Goal: Task Accomplishment & Management: Manage account settings

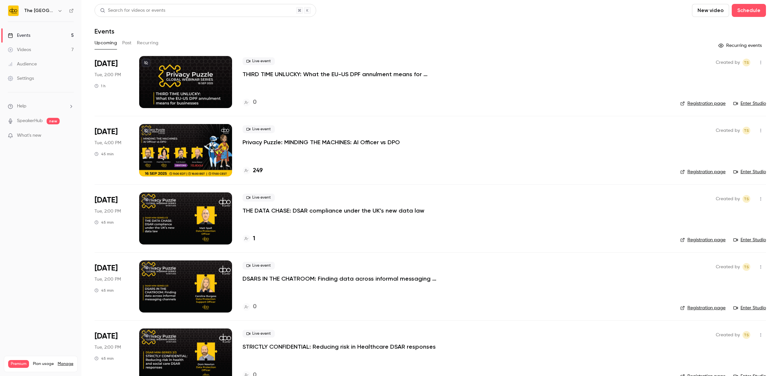
click at [758, 62] on icon "button" at bounding box center [760, 62] width 5 height 5
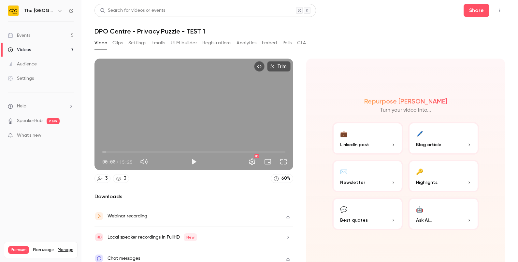
click at [31, 36] on link "Events 5" at bounding box center [40, 35] width 81 height 14
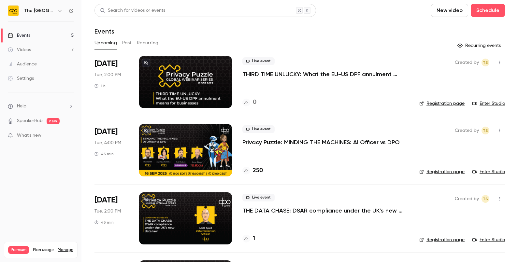
click at [452, 12] on button "New video" at bounding box center [449, 10] width 37 height 13
click at [479, 12] on div at bounding box center [259, 131] width 518 height 262
click at [478, 10] on button "Schedule" at bounding box center [488, 10] width 34 height 13
click at [446, 27] on div "One time event" at bounding box center [469, 28] width 50 height 7
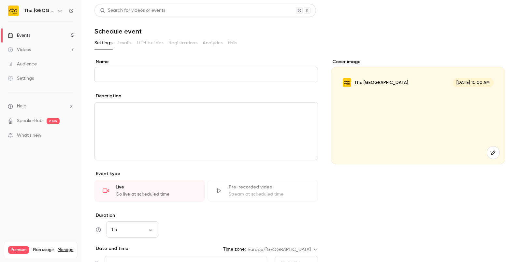
click at [241, 79] on input "Name" at bounding box center [206, 75] width 224 height 16
type input "*"
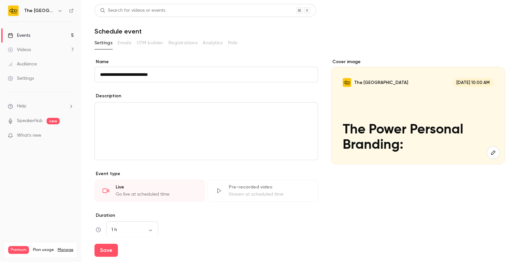
drag, startPoint x: 163, startPoint y: 75, endPoint x: 39, endPoint y: 74, distance: 124.5
click at [39, 74] on div "**********" at bounding box center [259, 131] width 518 height 262
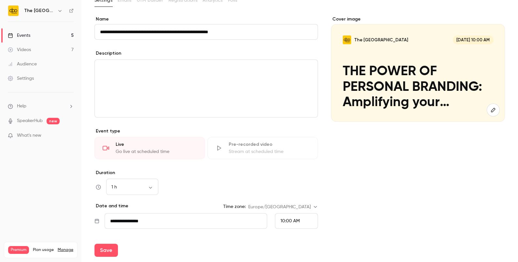
scroll to position [46, 0]
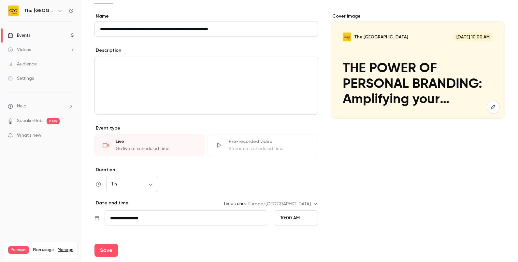
type input "**********"
click at [290, 222] on div "10:00 AM" at bounding box center [296, 218] width 43 height 16
click at [279, 148] on span "1:00 PM" at bounding box center [285, 148] width 16 height 5
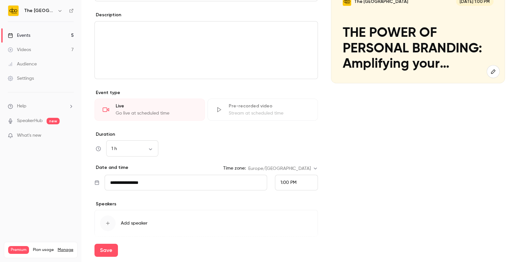
scroll to position [91, 0]
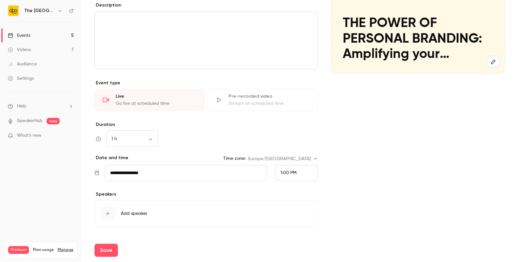
click at [283, 171] on span "1:00 PM" at bounding box center [289, 173] width 16 height 5
click at [297, 157] on div "2:00 PM" at bounding box center [293, 160] width 32 height 7
click at [165, 179] on input "**********" at bounding box center [186, 173] width 163 height 16
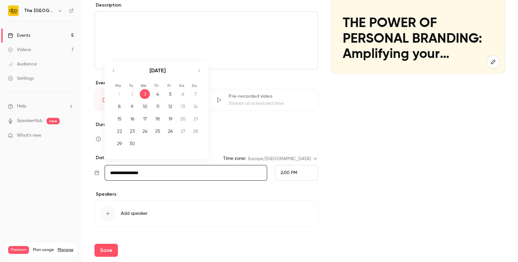
click at [199, 71] on icon "Move forward to switch to the next month." at bounding box center [199, 70] width 2 height 3
click at [156, 94] on div "2" at bounding box center [157, 94] width 10 height 10
type input "**********"
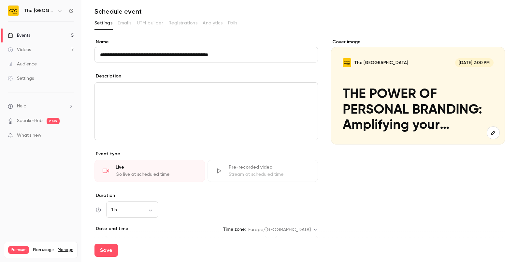
scroll to position [18, 0]
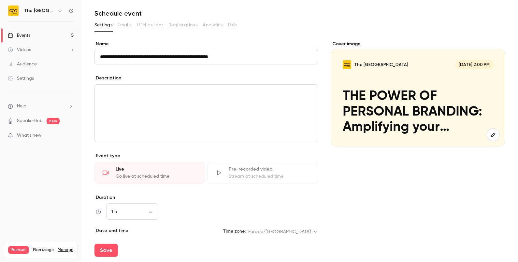
click at [214, 92] on p "editor" at bounding box center [206, 93] width 212 height 8
click at [106, 249] on button "Save" at bounding box center [105, 250] width 23 height 13
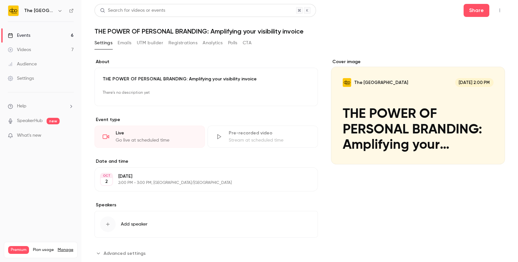
click at [123, 43] on button "Emails" at bounding box center [125, 43] width 14 height 10
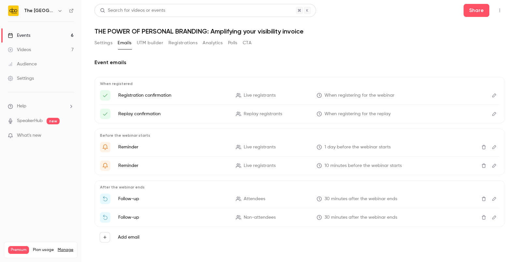
click at [481, 197] on icon "Delete" at bounding box center [483, 199] width 5 height 5
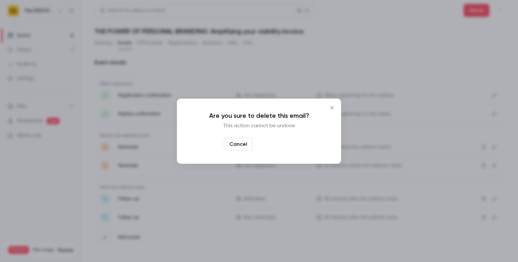
click at [275, 143] on button "Yes, delete" at bounding box center [274, 144] width 39 height 13
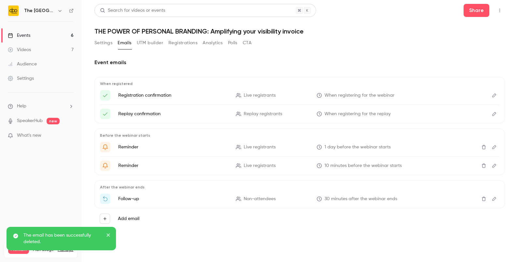
click at [482, 201] on button "Delete" at bounding box center [484, 199] width 10 height 10
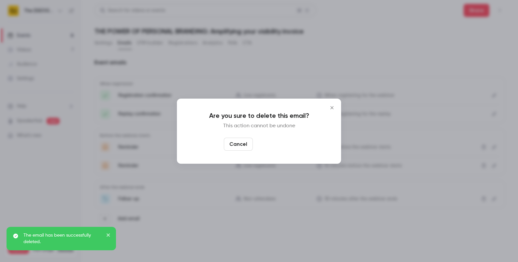
click at [271, 148] on button "Yes, delete" at bounding box center [274, 144] width 39 height 13
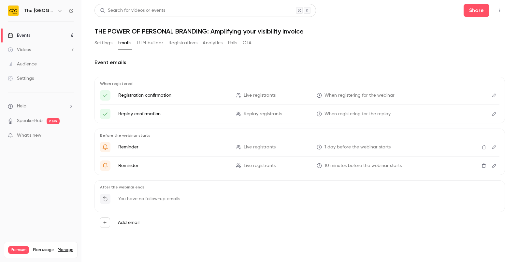
click at [494, 144] on button "Edit" at bounding box center [494, 147] width 10 height 10
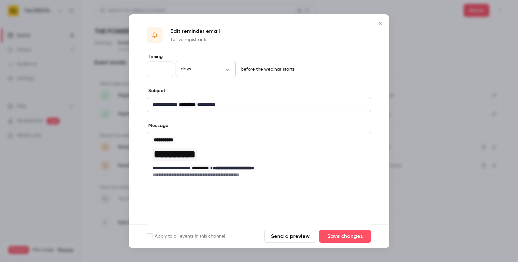
click at [197, 71] on body "**********" at bounding box center [259, 131] width 518 height 262
click at [147, 69] on div at bounding box center [259, 131] width 518 height 262
click at [161, 68] on input "*" at bounding box center [160, 70] width 26 height 16
type input "*"
click at [354, 235] on button "Save changes" at bounding box center [345, 236] width 52 height 13
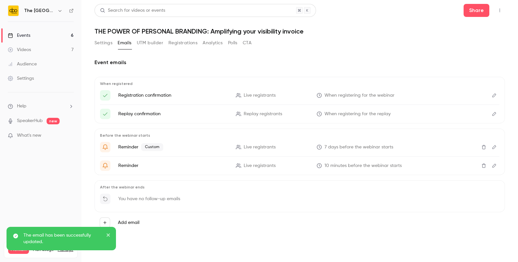
click at [493, 166] on icon "Edit" at bounding box center [494, 166] width 5 height 5
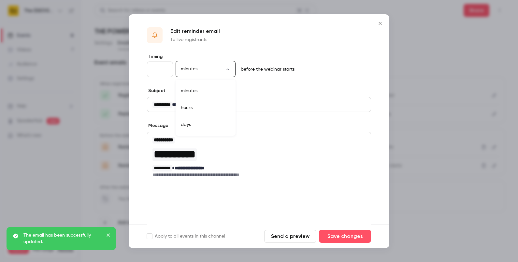
click at [191, 72] on body "**********" at bounding box center [259, 131] width 518 height 262
click at [191, 104] on li "hours" at bounding box center [206, 107] width 60 height 17
type input "*****"
click at [162, 70] on input "**" at bounding box center [160, 70] width 26 height 16
type input "*"
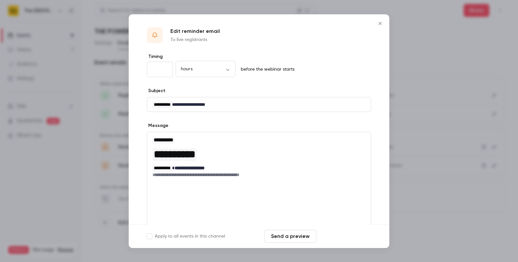
type input "**"
click at [333, 237] on button "Save changes" at bounding box center [345, 236] width 52 height 13
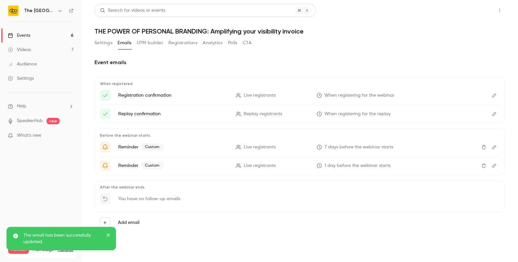
click at [479, 7] on button "Share" at bounding box center [477, 10] width 26 height 13
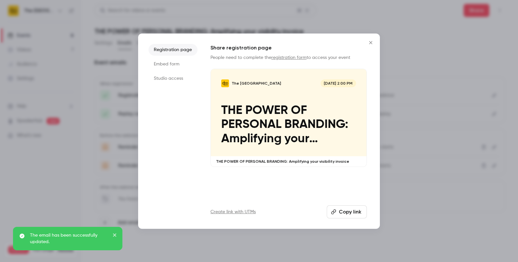
click at [337, 209] on button "Copy link" at bounding box center [347, 212] width 40 height 13
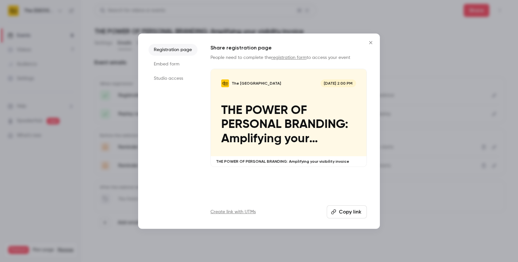
click at [371, 41] on icon "Close" at bounding box center [371, 42] width 8 height 5
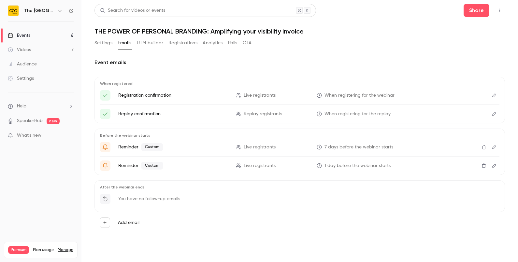
click at [497, 97] on icon "Edit" at bounding box center [494, 95] width 5 height 5
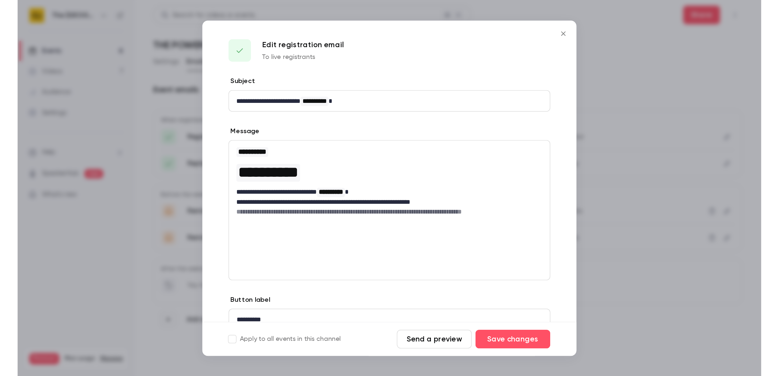
scroll to position [28, 0]
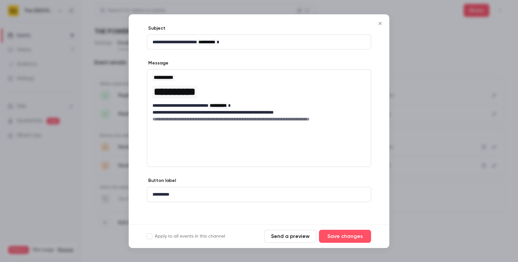
click at [298, 234] on button "Send a preview" at bounding box center [290, 236] width 52 height 13
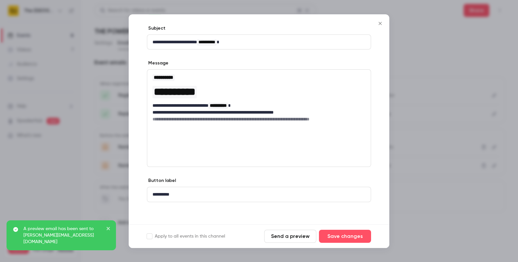
click at [298, 234] on button "Send a preview" at bounding box center [290, 236] width 52 height 13
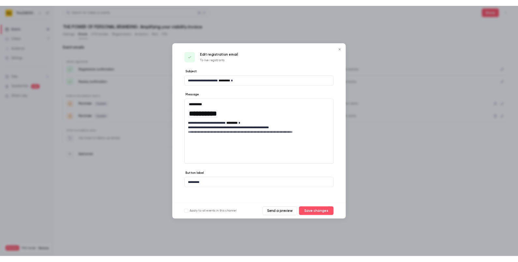
scroll to position [0, 0]
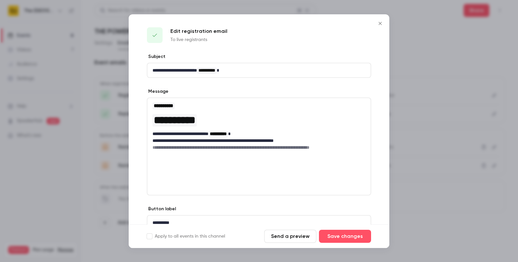
click at [377, 22] on icon "Close" at bounding box center [380, 23] width 8 height 5
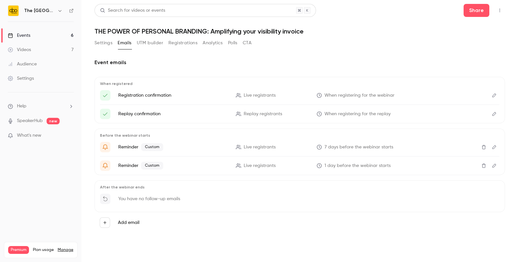
click at [23, 39] on link "Events 6" at bounding box center [40, 35] width 81 height 14
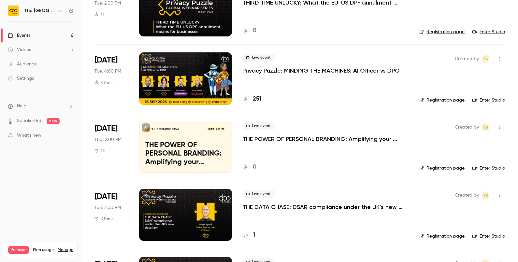
scroll to position [93, 0]
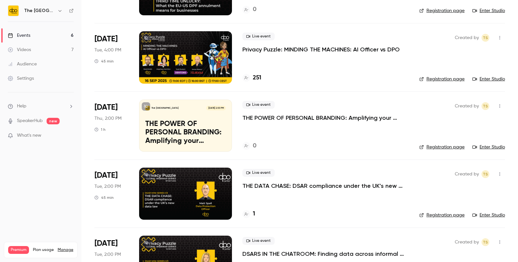
click at [283, 121] on p "THE POWER OF PERSONAL BRANDING: Amplifying your visibility invoice" at bounding box center [325, 118] width 166 height 8
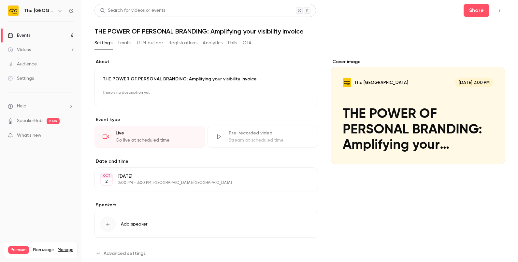
click at [120, 42] on button "Emails" at bounding box center [125, 43] width 14 height 10
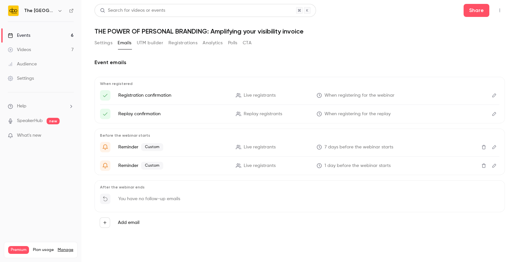
click at [498, 93] on button "Edit" at bounding box center [494, 95] width 10 height 10
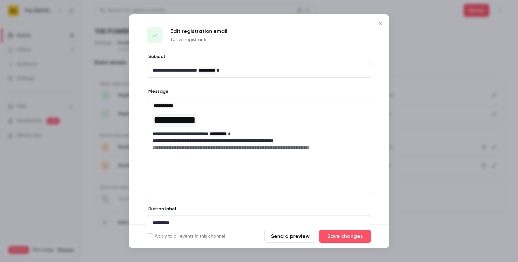
click at [380, 24] on icon "Close" at bounding box center [380, 23] width 8 height 5
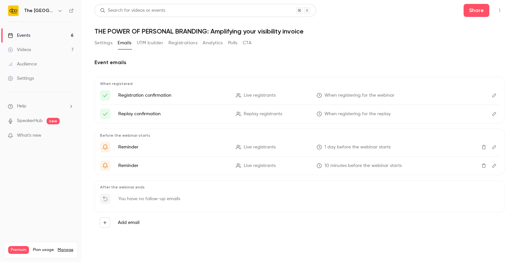
click at [32, 35] on link "Events 6" at bounding box center [40, 35] width 81 height 14
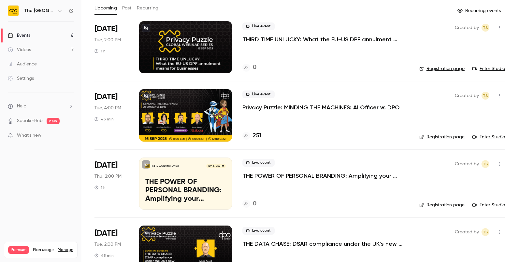
scroll to position [37, 0]
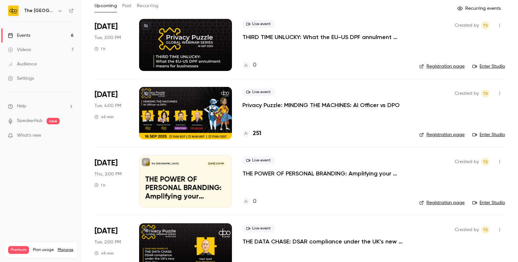
click at [297, 100] on div "Live event Privacy Puzzle: MINDING THE MACHINES: AI Officer vs DPO" at bounding box center [325, 98] width 166 height 21
click at [292, 103] on p "Privacy Puzzle: MINDING THE MACHINES: AI Officer vs DPO" at bounding box center [320, 105] width 157 height 8
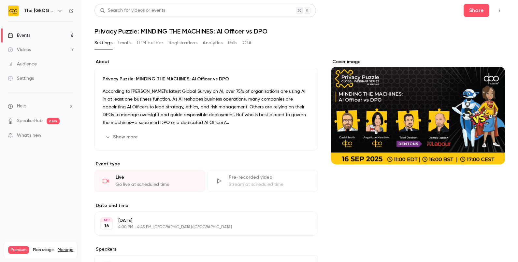
click at [124, 42] on button "Emails" at bounding box center [125, 43] width 14 height 10
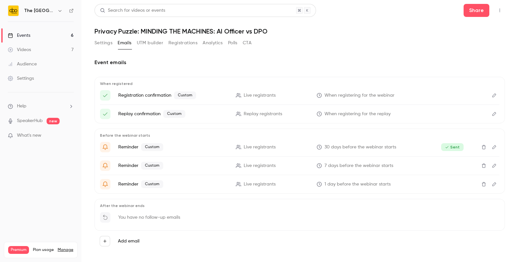
click at [140, 41] on button "UTM builder" at bounding box center [150, 43] width 26 height 10
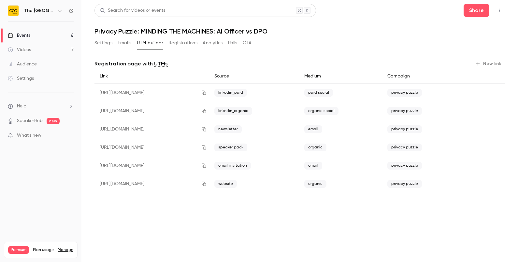
click at [205, 44] on button "Analytics" at bounding box center [213, 43] width 20 height 10
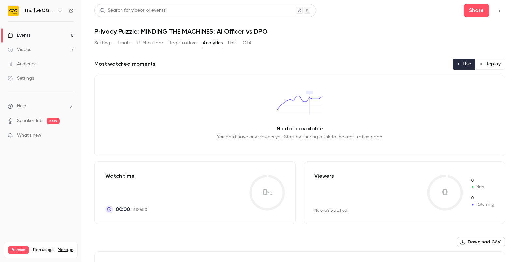
click at [31, 61] on div "Audience" at bounding box center [22, 64] width 29 height 7
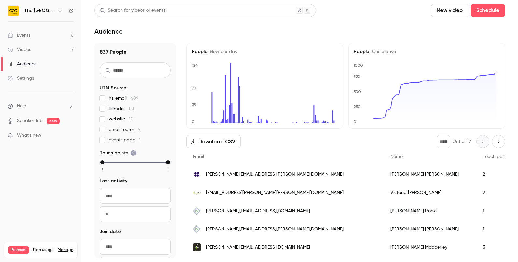
click at [126, 53] on h1 "837 People" at bounding box center [135, 52] width 71 height 8
drag, startPoint x: 126, startPoint y: 53, endPoint x: 101, endPoint y: 48, distance: 25.3
click at [101, 48] on h1 "837 People" at bounding box center [135, 52] width 71 height 8
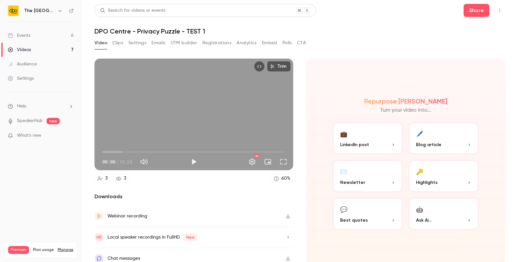
click at [48, 35] on link "Events 6" at bounding box center [40, 35] width 81 height 14
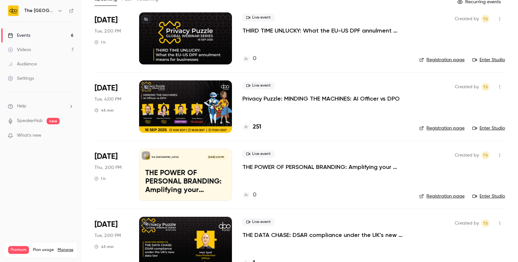
scroll to position [47, 0]
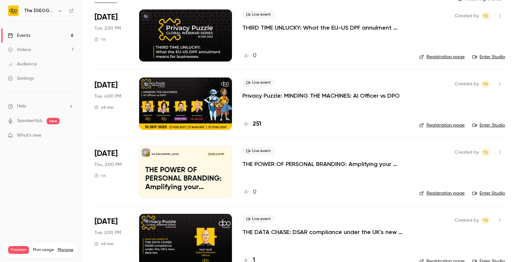
click at [251, 161] on p "THE POWER OF PERSONAL BRANDING: Amplifying your visibility invoice" at bounding box center [325, 164] width 166 height 8
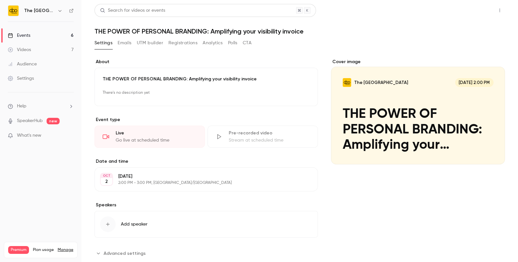
click at [470, 13] on button "Share" at bounding box center [477, 10] width 26 height 13
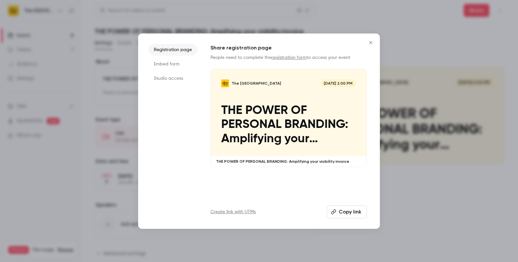
click at [184, 81] on li "Studio access" at bounding box center [173, 79] width 49 height 12
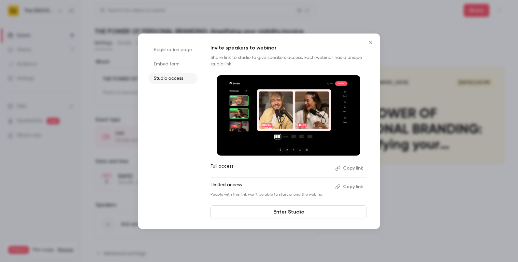
click at [277, 217] on link "Enter Studio" at bounding box center [288, 212] width 156 height 13
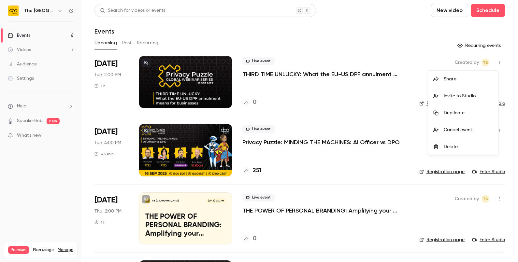
click at [305, 205] on div at bounding box center [259, 131] width 518 height 262
click at [261, 209] on p "THE POWER OF PERSONAL BRANDING: Amplifying your visibility invoice" at bounding box center [325, 211] width 166 height 8
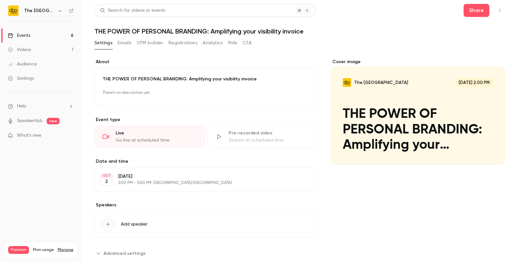
scroll to position [15, 0]
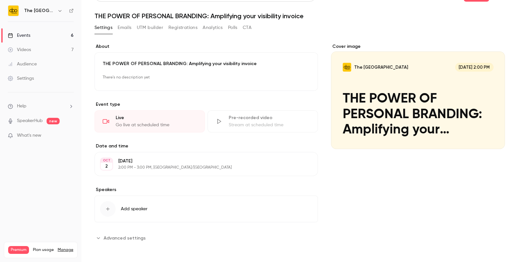
click at [119, 237] on span "Advanced settings" at bounding box center [125, 238] width 42 height 7
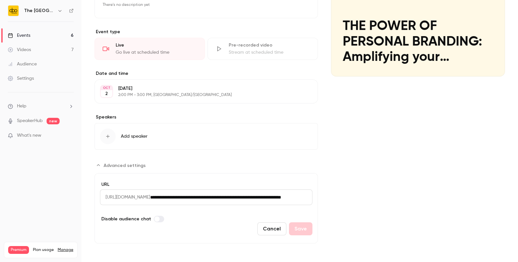
scroll to position [0, 0]
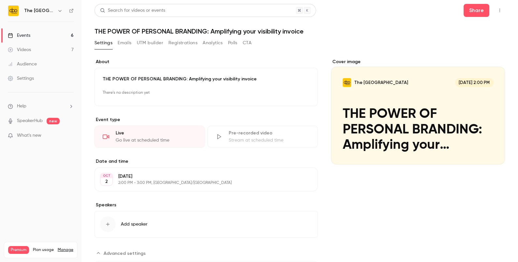
click at [497, 11] on icon "button" at bounding box center [499, 10] width 5 height 5
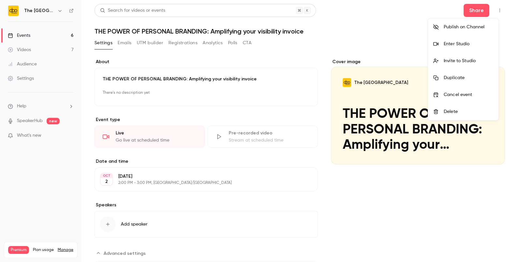
click at [435, 32] on li "Publish on Channel" at bounding box center [463, 27] width 70 height 17
click at [471, 30] on div "Publish on Channel" at bounding box center [469, 27] width 50 height 7
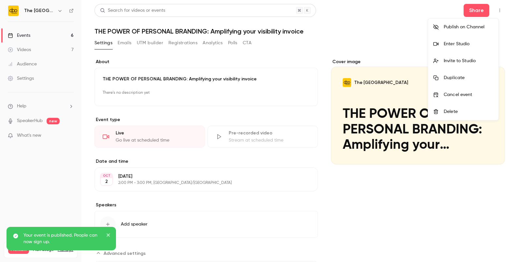
click at [452, 28] on div "Publish on Channel" at bounding box center [469, 27] width 50 height 7
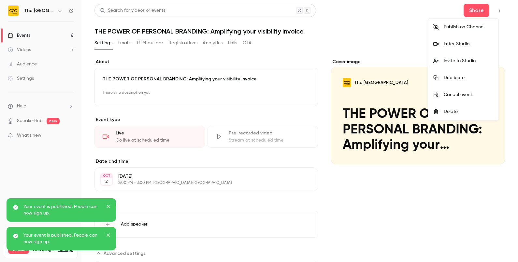
click at [452, 28] on div "Publish on Channel" at bounding box center [469, 27] width 50 height 7
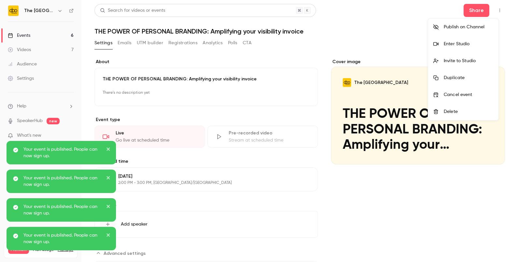
click at [111, 150] on div "Your event is published. People can now sign up." at bounding box center [61, 152] width 109 height 23
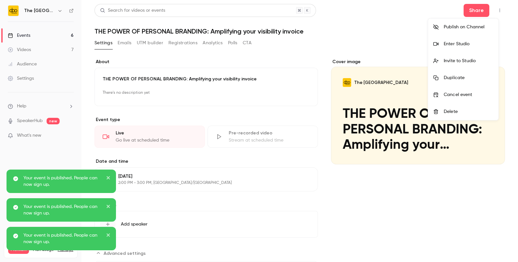
click at [106, 176] on div "Your event is published. People can now sign up." at bounding box center [59, 181] width 94 height 13
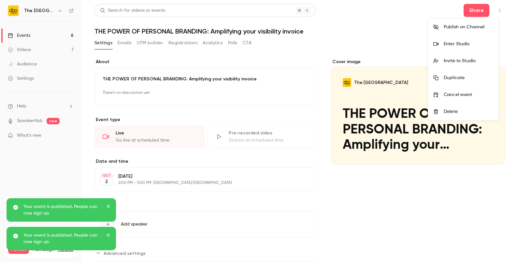
click at [109, 210] on button "close" at bounding box center [108, 208] width 5 height 8
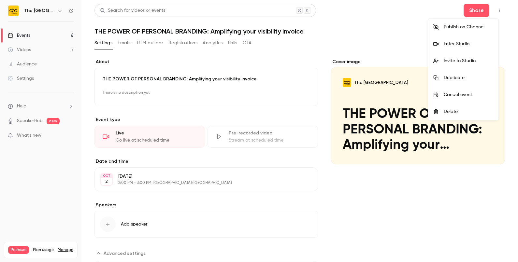
click at [36, 12] on div at bounding box center [259, 131] width 518 height 262
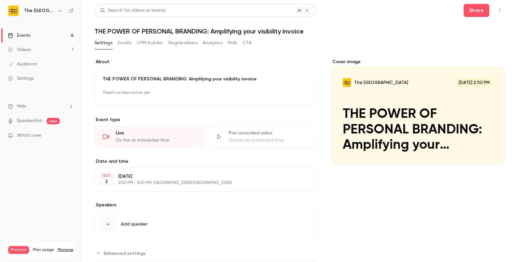
click at [58, 35] on link "Events 6" at bounding box center [40, 35] width 81 height 14
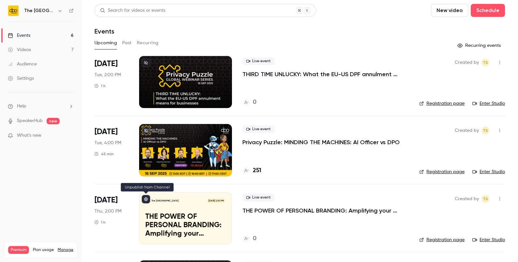
click at [145, 199] on icon at bounding box center [146, 199] width 4 height 4
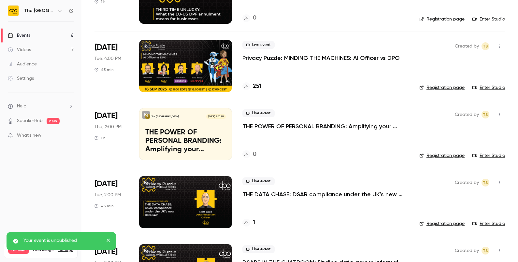
scroll to position [85, 0]
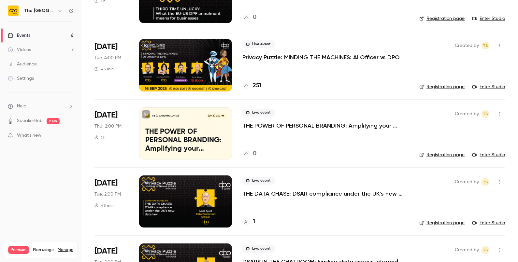
click at [343, 123] on p "THE POWER OF PERSONAL BRANDING: Amplifying your visibility invoice" at bounding box center [325, 126] width 166 height 8
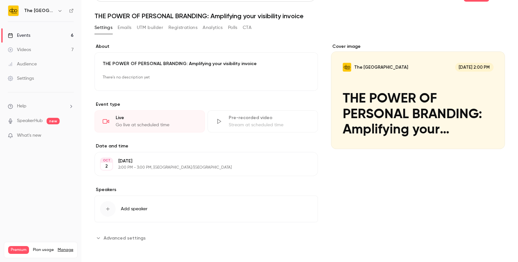
click at [45, 33] on link "Events 6" at bounding box center [40, 35] width 81 height 14
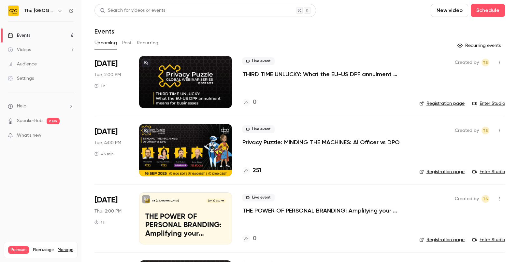
click at [184, 145] on div at bounding box center [185, 150] width 93 height 52
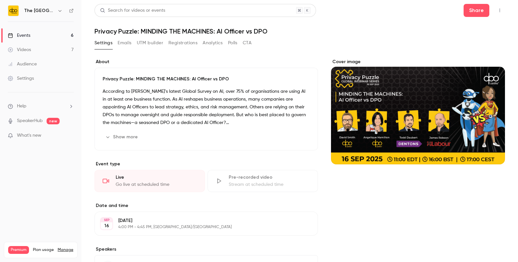
scroll to position [60, 0]
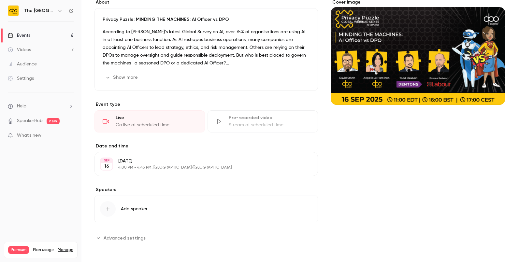
click at [511, 134] on main "Search for videos or events Share Privacy Puzzle: MINDING THE MACHINES: AI Offi…" at bounding box center [299, 131] width 437 height 262
drag, startPoint x: 511, startPoint y: 134, endPoint x: 512, endPoint y: 131, distance: 3.6
click at [512, 131] on main "Search for videos or events Share Privacy Puzzle: MINDING THE MACHINES: AI Offi…" at bounding box center [299, 131] width 437 height 262
click at [101, 202] on button "Add speaker" at bounding box center [206, 209] width 224 height 27
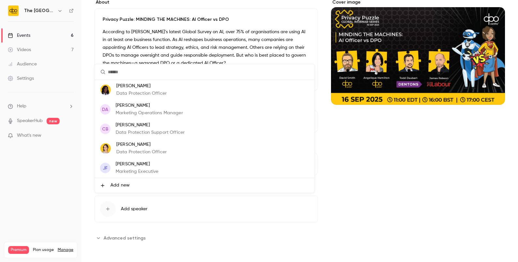
click at [130, 90] on p "Data Protection Officer" at bounding box center [141, 93] width 51 height 7
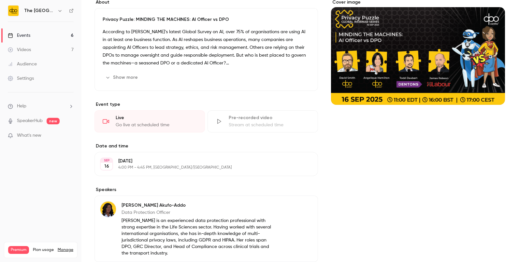
click at [111, 209] on img at bounding box center [108, 210] width 16 height 16
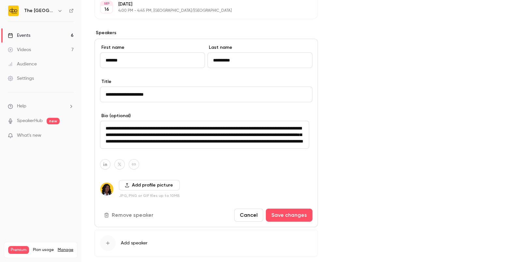
scroll to position [251, 0]
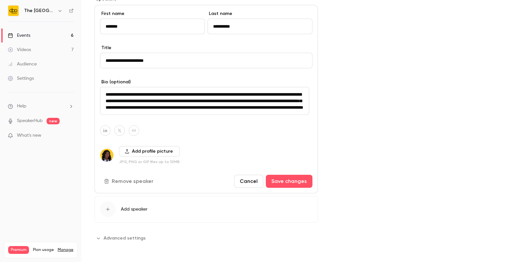
click at [242, 176] on button "Cancel" at bounding box center [248, 181] width 29 height 13
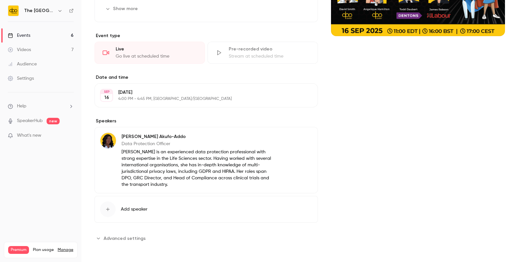
click at [303, 137] on button "Edit" at bounding box center [301, 138] width 24 height 10
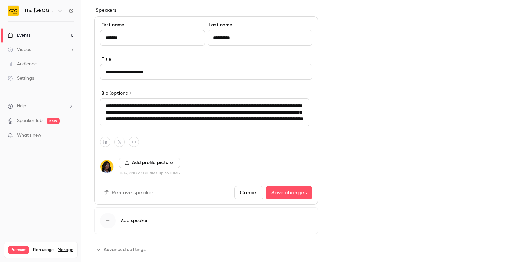
scroll to position [251, 0]
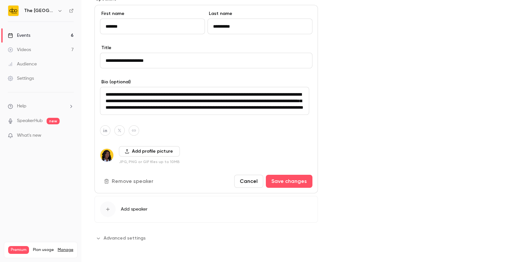
click at [119, 186] on button "Remove speaker" at bounding box center [129, 181] width 59 height 13
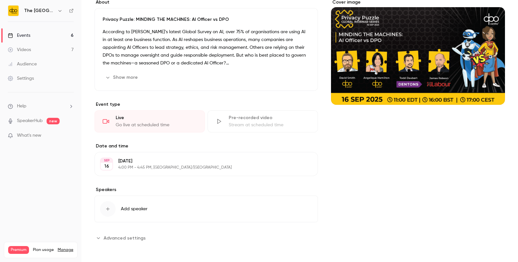
click at [38, 39] on link "Events 6" at bounding box center [40, 35] width 81 height 14
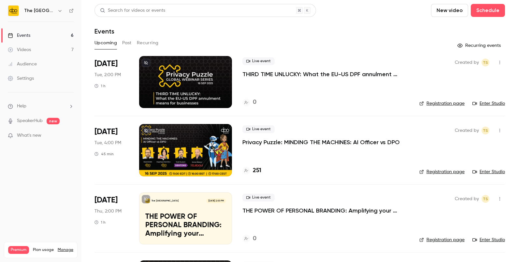
click at [259, 213] on p "THE POWER OF PERSONAL BRANDING: Amplifying your visibility invoice" at bounding box center [325, 211] width 166 height 8
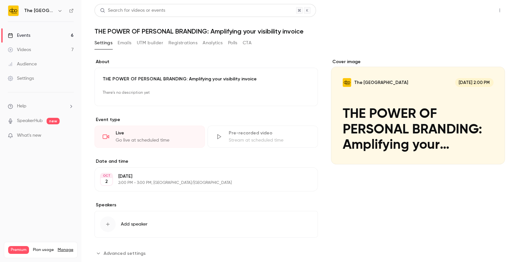
click at [464, 10] on button "Share" at bounding box center [477, 10] width 26 height 13
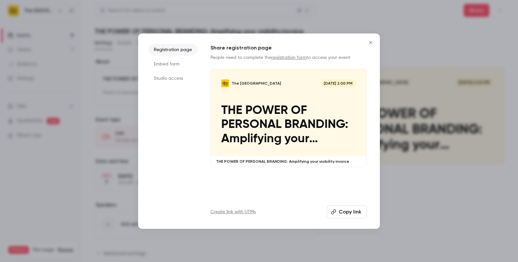
click at [168, 81] on li "Studio access" at bounding box center [173, 79] width 49 height 12
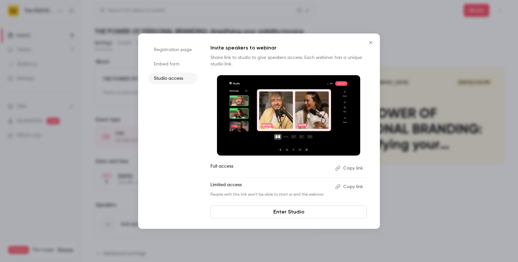
click at [166, 69] on li "Embed form" at bounding box center [173, 64] width 49 height 12
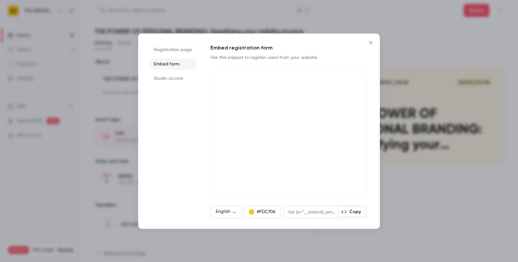
click at [165, 54] on li "Registration page" at bounding box center [173, 50] width 49 height 12
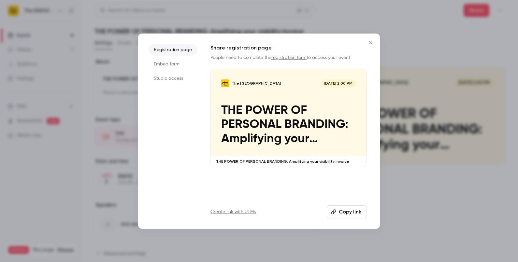
click at [185, 83] on li "Studio access" at bounding box center [173, 79] width 49 height 12
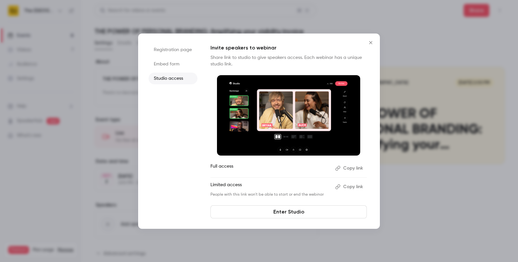
click at [278, 210] on link "Enter Studio" at bounding box center [288, 212] width 156 height 13
click at [377, 43] on button "Close" at bounding box center [370, 42] width 13 height 13
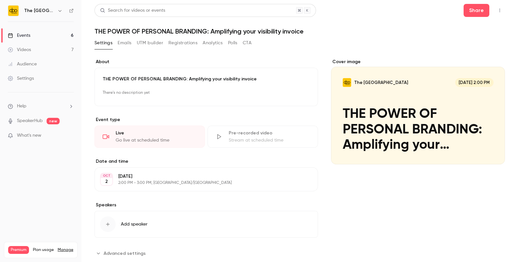
click at [39, 11] on h6 "The [GEOGRAPHIC_DATA]" at bounding box center [39, 10] width 31 height 7
click at [58, 7] on div "The [GEOGRAPHIC_DATA]" at bounding box center [44, 11] width 40 height 8
click at [59, 8] on icon "button" at bounding box center [59, 10] width 5 height 5
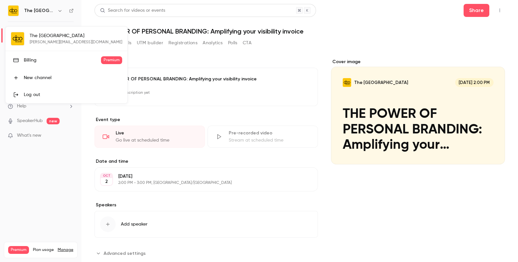
click at [50, 42] on div "The DPO Centre t.swann@dpocentre.com Billing Premium New channel Log out" at bounding box center [67, 65] width 122 height 77
click at [41, 167] on div at bounding box center [259, 131] width 518 height 262
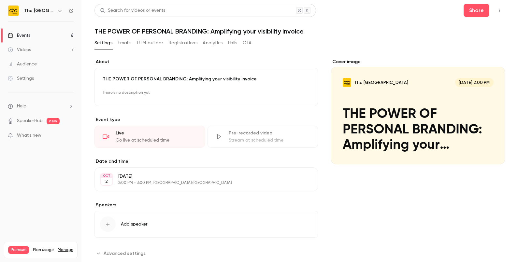
click at [495, 6] on button "button" at bounding box center [500, 10] width 10 height 10
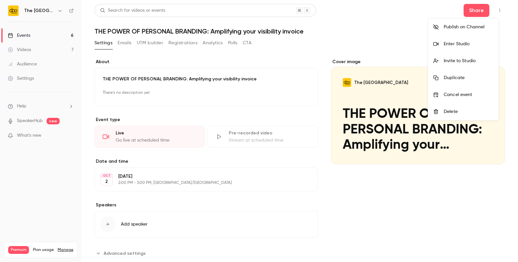
drag, startPoint x: 494, startPoint y: 6, endPoint x: 374, endPoint y: 46, distance: 126.2
click at [374, 46] on div at bounding box center [259, 131] width 518 height 262
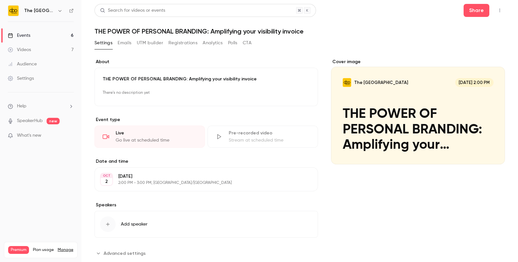
click at [28, 81] on div "Settings" at bounding box center [21, 78] width 26 height 7
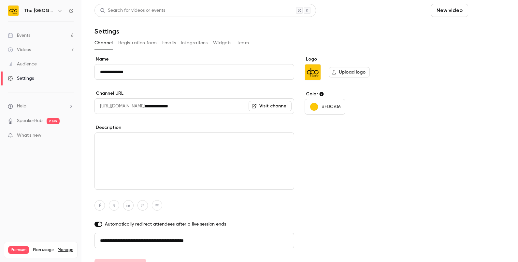
click at [473, 12] on button "Schedule" at bounding box center [488, 10] width 34 height 13
drag, startPoint x: 313, startPoint y: 65, endPoint x: 48, endPoint y: 51, distance: 265.3
click at [48, 51] on div at bounding box center [259, 131] width 518 height 262
click at [26, 28] on link "Events 6" at bounding box center [40, 35] width 81 height 14
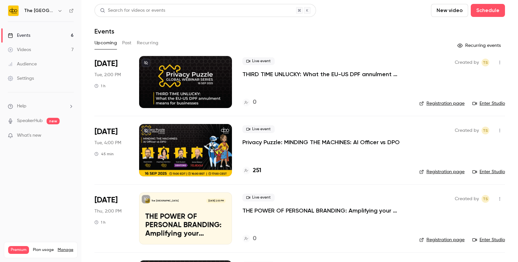
click at [342, 75] on p "THIRD TIME UNLUCKY: What the EU-US DPF annulment means for businesses" at bounding box center [325, 74] width 166 height 8
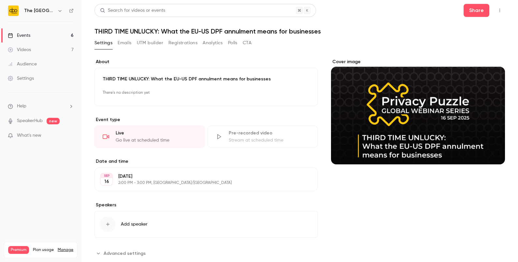
click at [497, 10] on icon "button" at bounding box center [499, 10] width 5 height 5
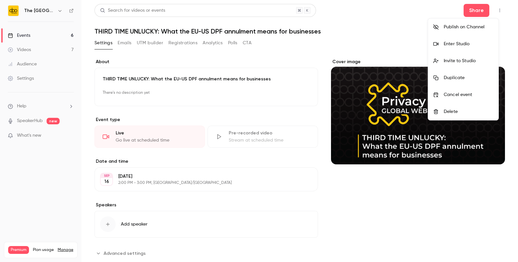
click at [481, 8] on div at bounding box center [259, 131] width 518 height 262
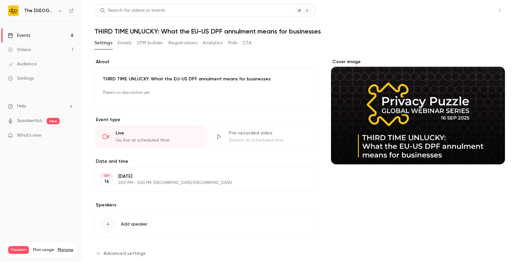
click at [469, 7] on button "Share" at bounding box center [477, 10] width 26 height 13
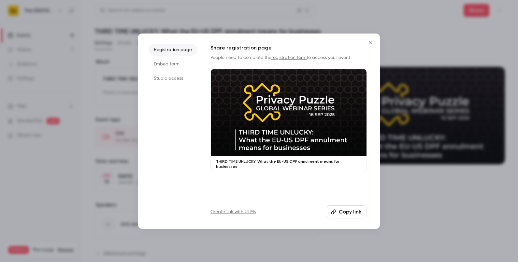
click at [351, 209] on button "Copy link" at bounding box center [347, 212] width 40 height 13
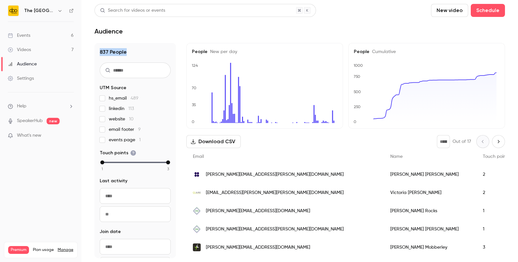
click at [19, 35] on div "Events" at bounding box center [19, 35] width 22 height 7
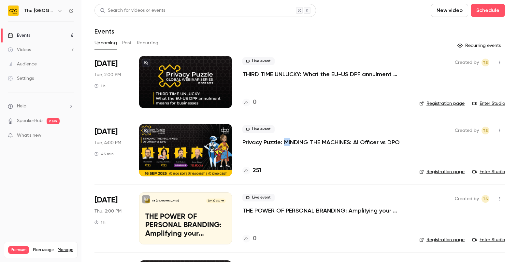
drag, startPoint x: 290, startPoint y: 148, endPoint x: 283, endPoint y: 140, distance: 10.1
click at [283, 140] on div "Live event Privacy Puzzle: MINDING THE MACHINES: AI Officer vs DPO 251" at bounding box center [325, 150] width 166 height 52
click at [283, 140] on p "Privacy Puzzle: MINDING THE MACHINES: AI Officer vs DPO" at bounding box center [320, 142] width 157 height 8
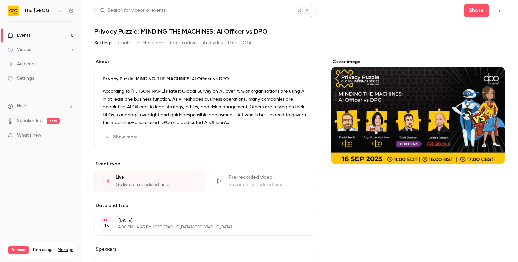
click at [121, 40] on button "Emails" at bounding box center [125, 43] width 14 height 10
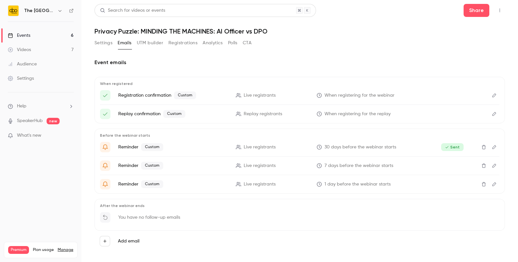
click at [492, 96] on icon "Edit" at bounding box center [494, 95] width 5 height 5
